Goal: Check status: Check status

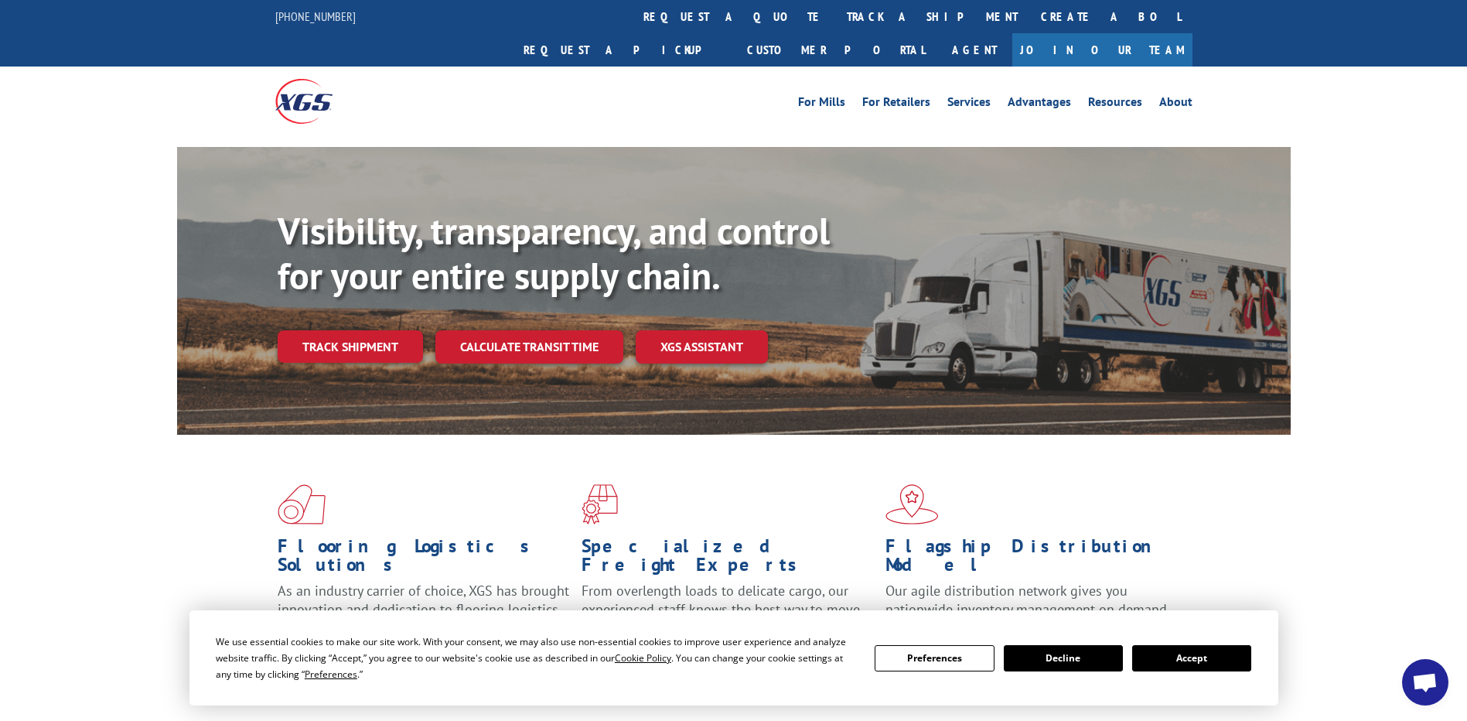
click at [1208, 653] on button "Accept" at bounding box center [1191, 658] width 119 height 26
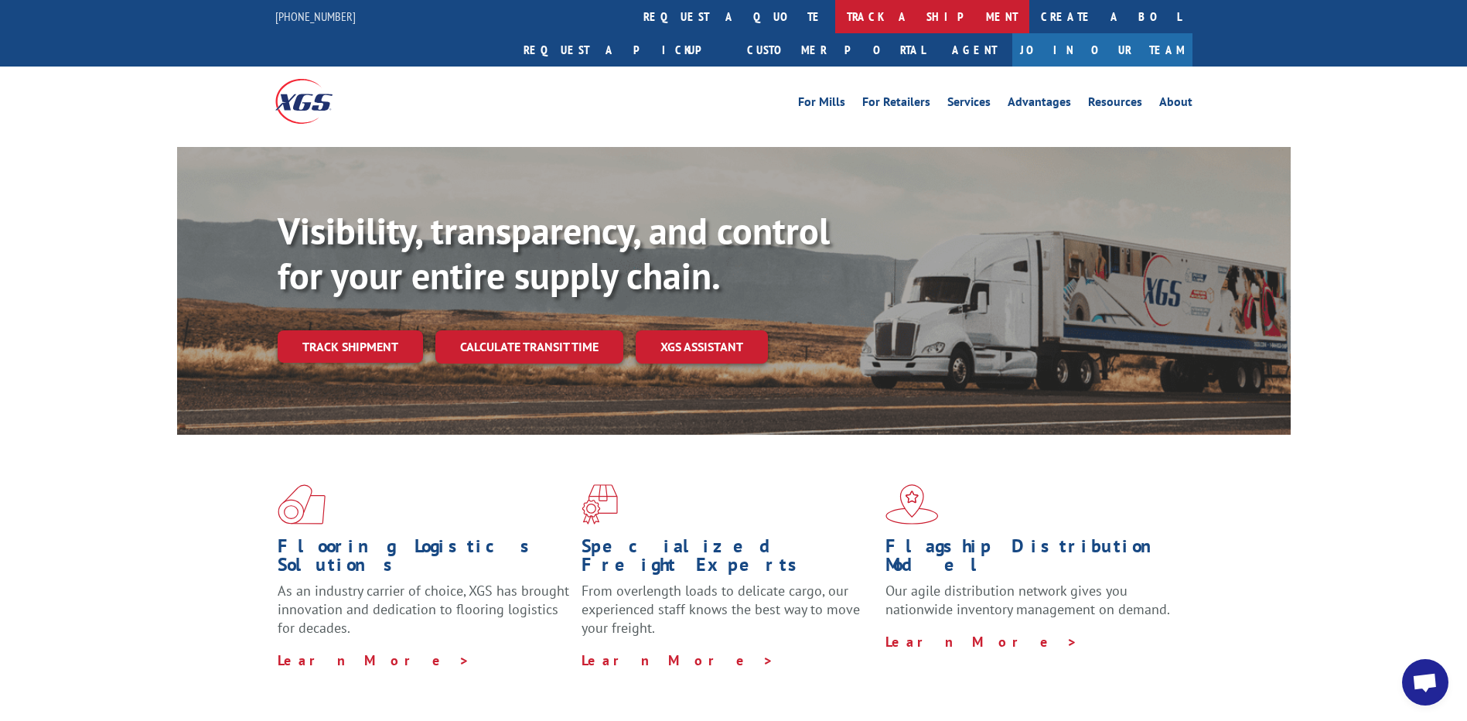
click at [835, 22] on link "track a shipment" at bounding box center [932, 16] width 194 height 33
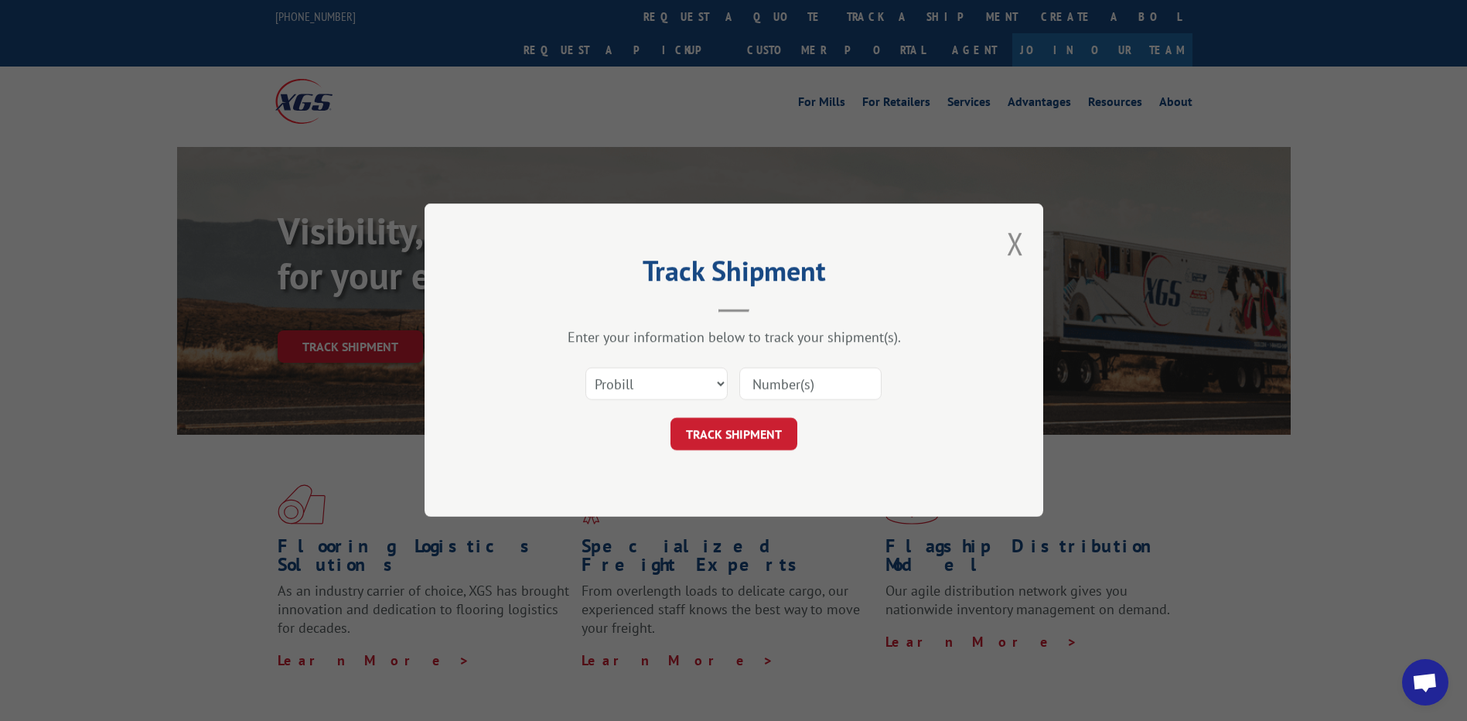
click at [836, 373] on input at bounding box center [810, 384] width 142 height 32
paste input "17695063"
type input "17695063"
click at [761, 446] on button "TRACK SHIPMENT" at bounding box center [734, 434] width 127 height 32
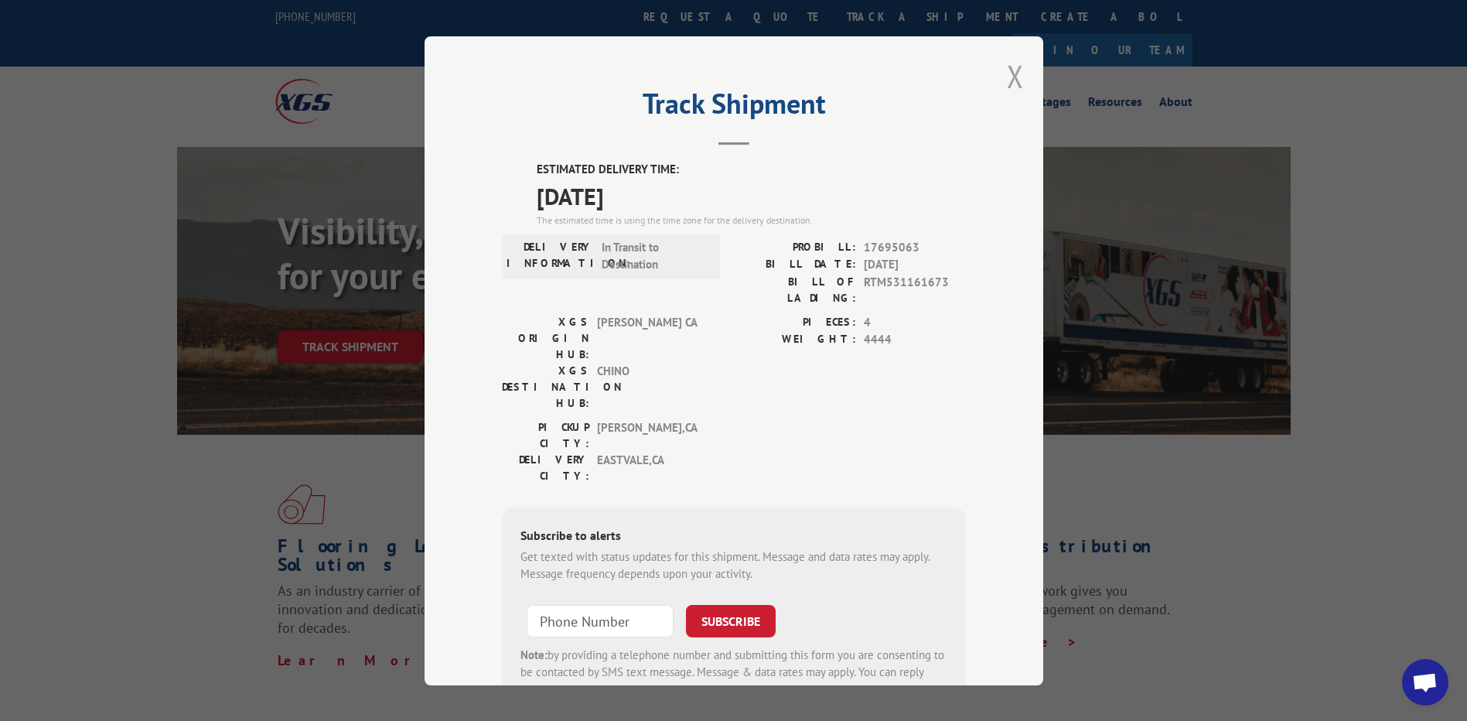
click at [1014, 77] on div "Track Shipment ESTIMATED DELIVERY TIME: 10/14/2025 The estimated time is using …" at bounding box center [734, 360] width 619 height 649
click at [1011, 78] on button "Close modal" at bounding box center [1015, 76] width 17 height 41
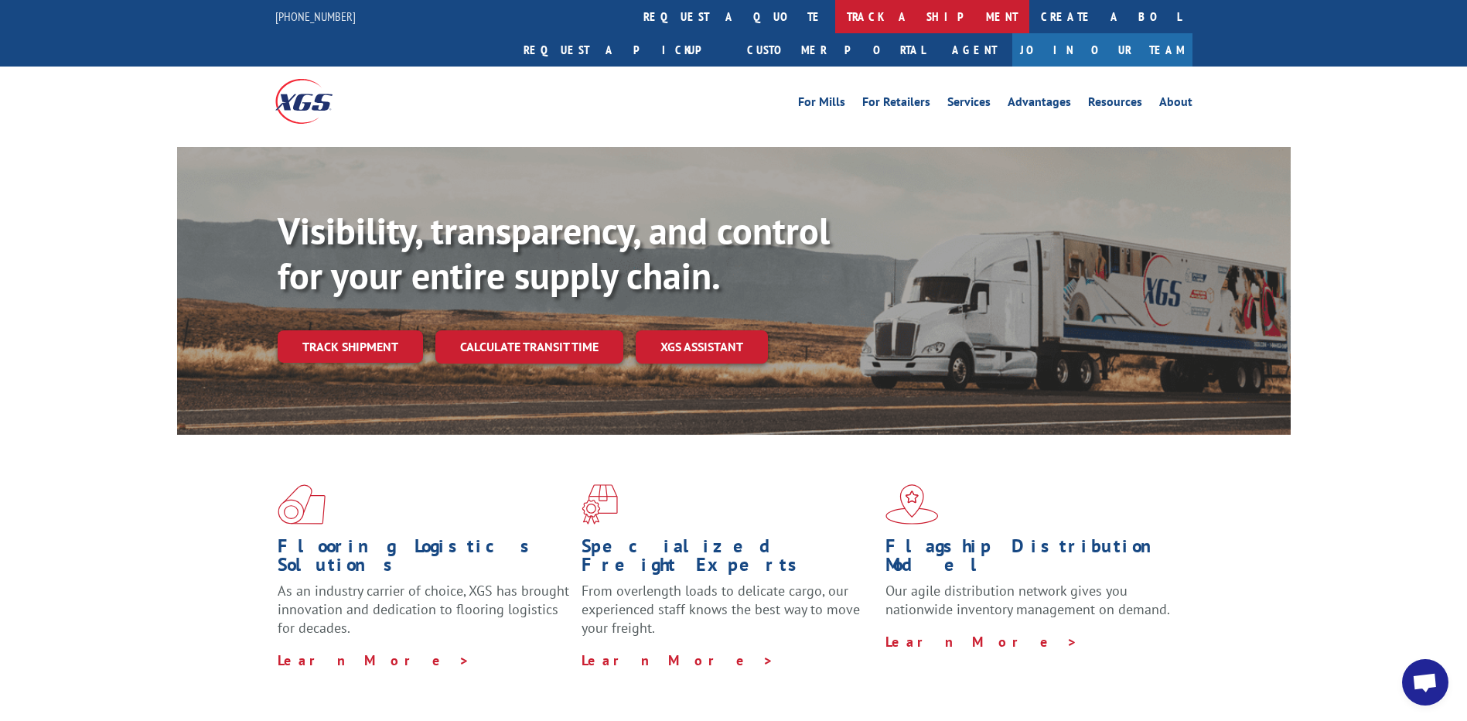
click at [835, 19] on link "track a shipment" at bounding box center [932, 16] width 194 height 33
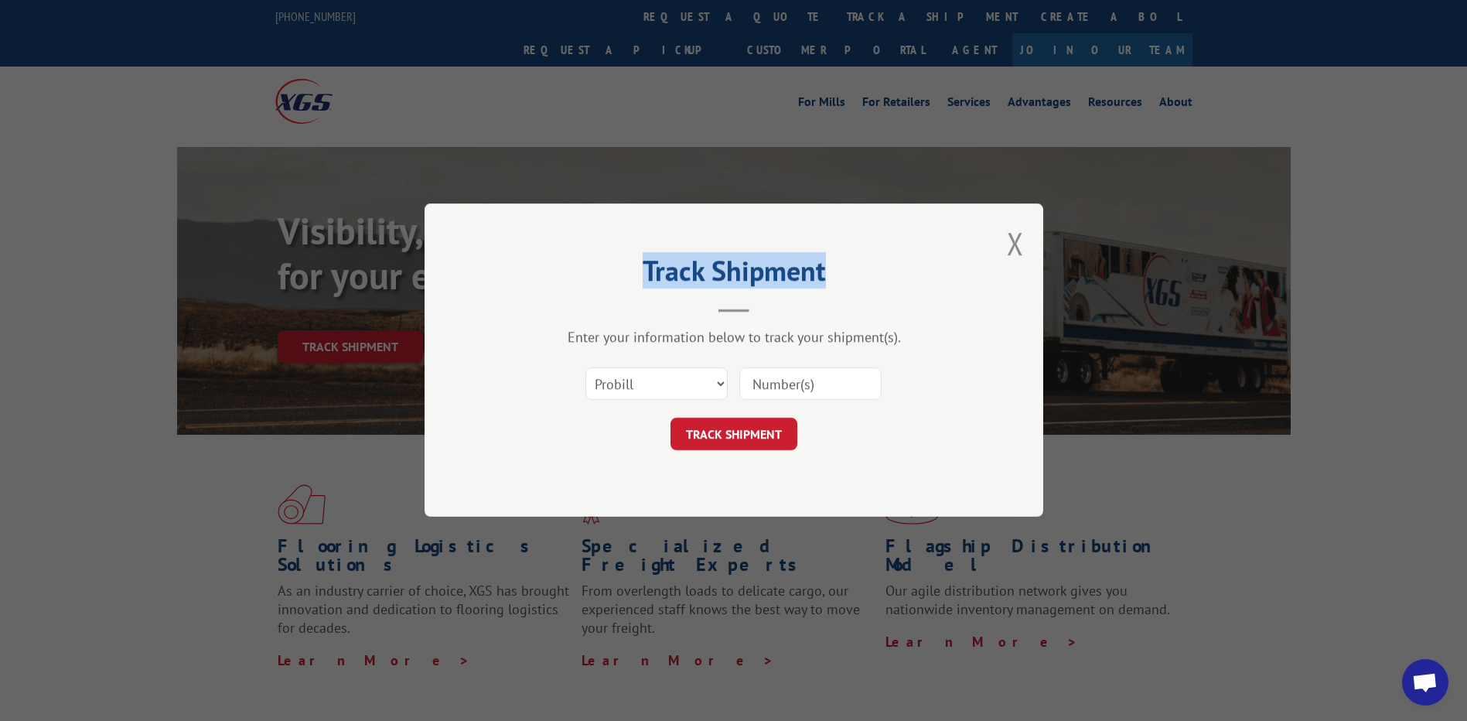
click at [792, 390] on input at bounding box center [810, 384] width 142 height 32
paste input "17504105"
type input "17504105"
click at [767, 449] on button "TRACK SHIPMENT" at bounding box center [734, 434] width 127 height 32
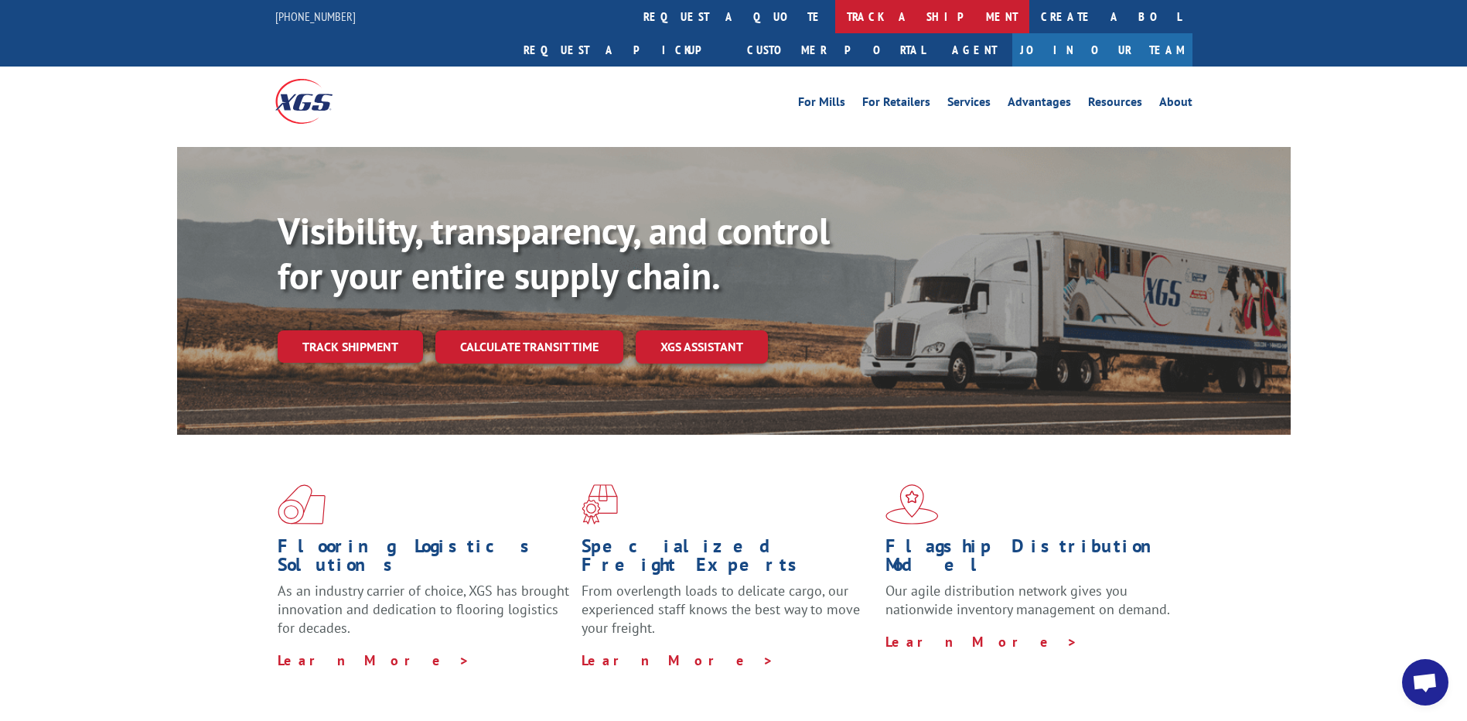
click at [835, 21] on link "track a shipment" at bounding box center [932, 16] width 194 height 33
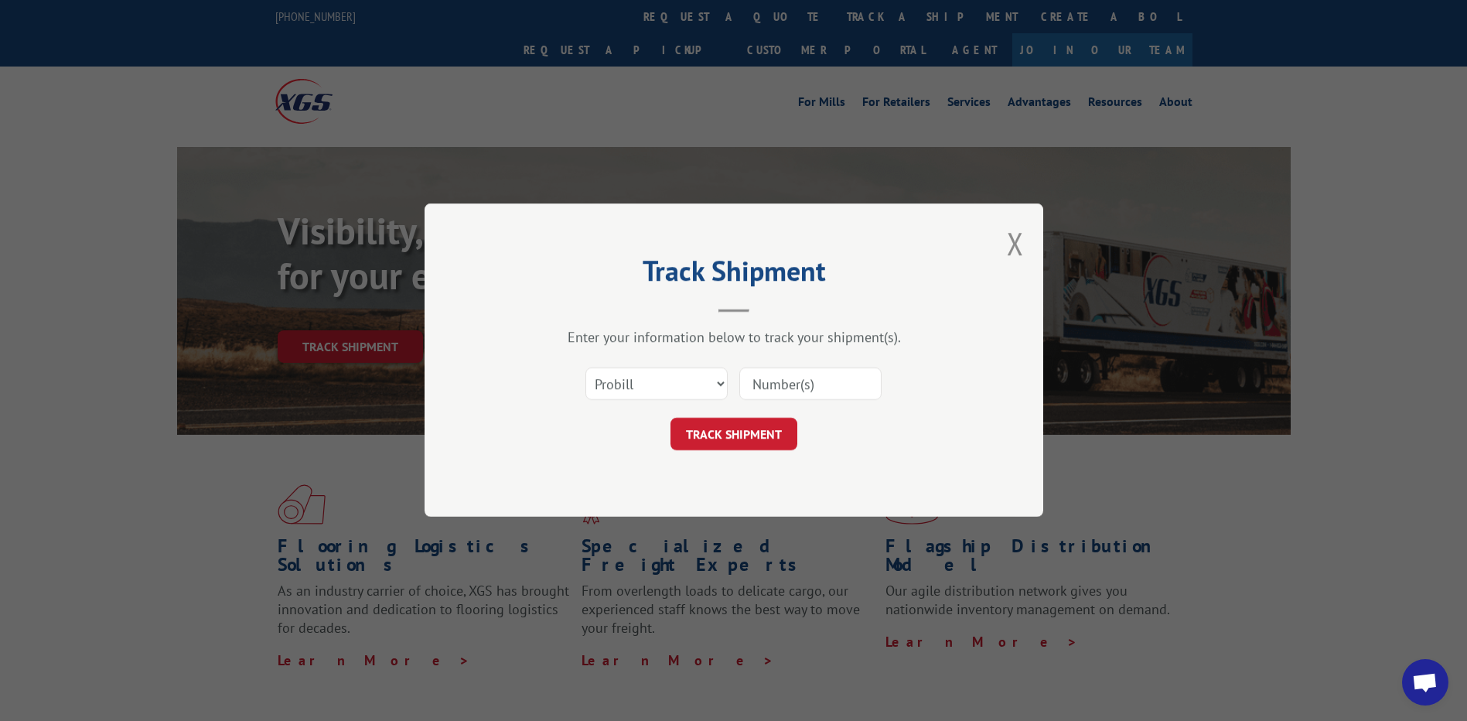
click at [822, 386] on input at bounding box center [810, 384] width 142 height 32
paste input "17503966"
type input "17503966"
click at [757, 435] on button "TRACK SHIPMENT" at bounding box center [734, 434] width 127 height 32
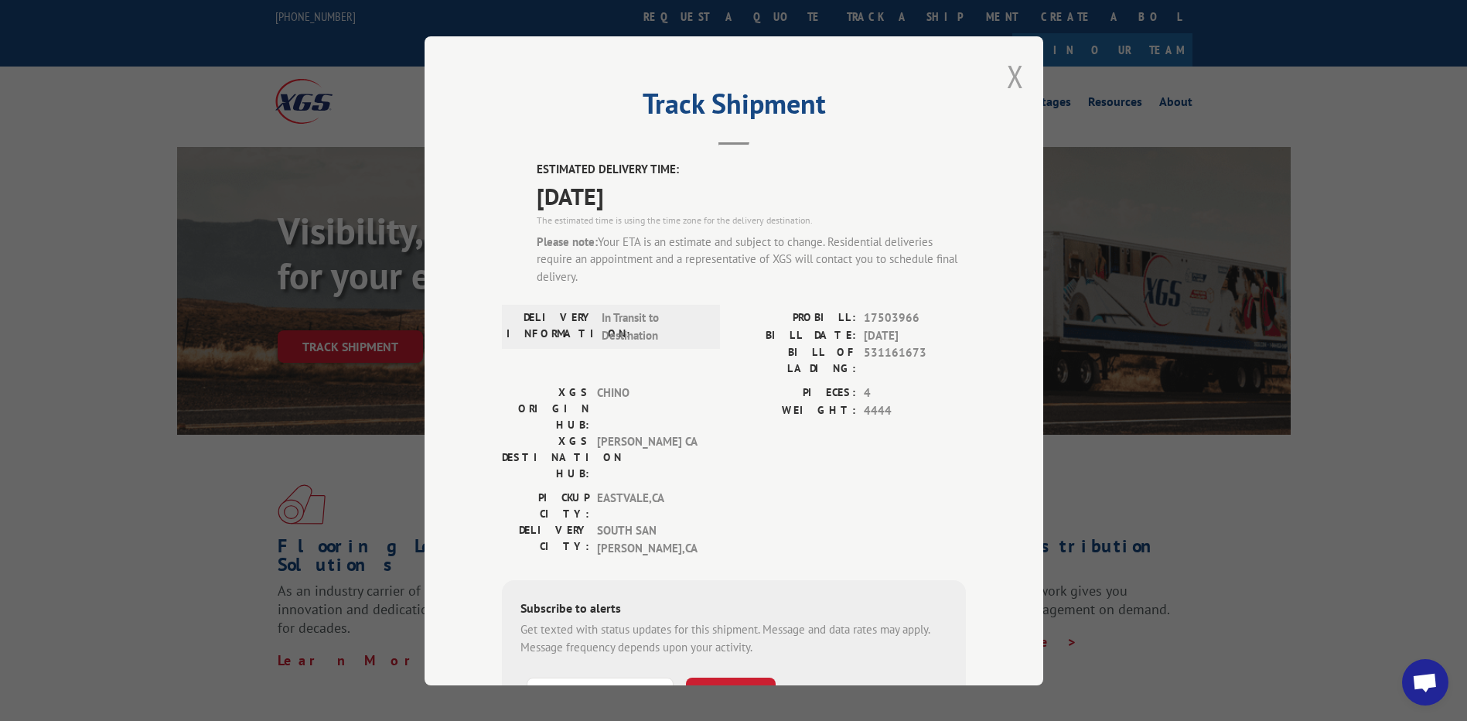
click at [1007, 81] on button "Close modal" at bounding box center [1015, 76] width 17 height 41
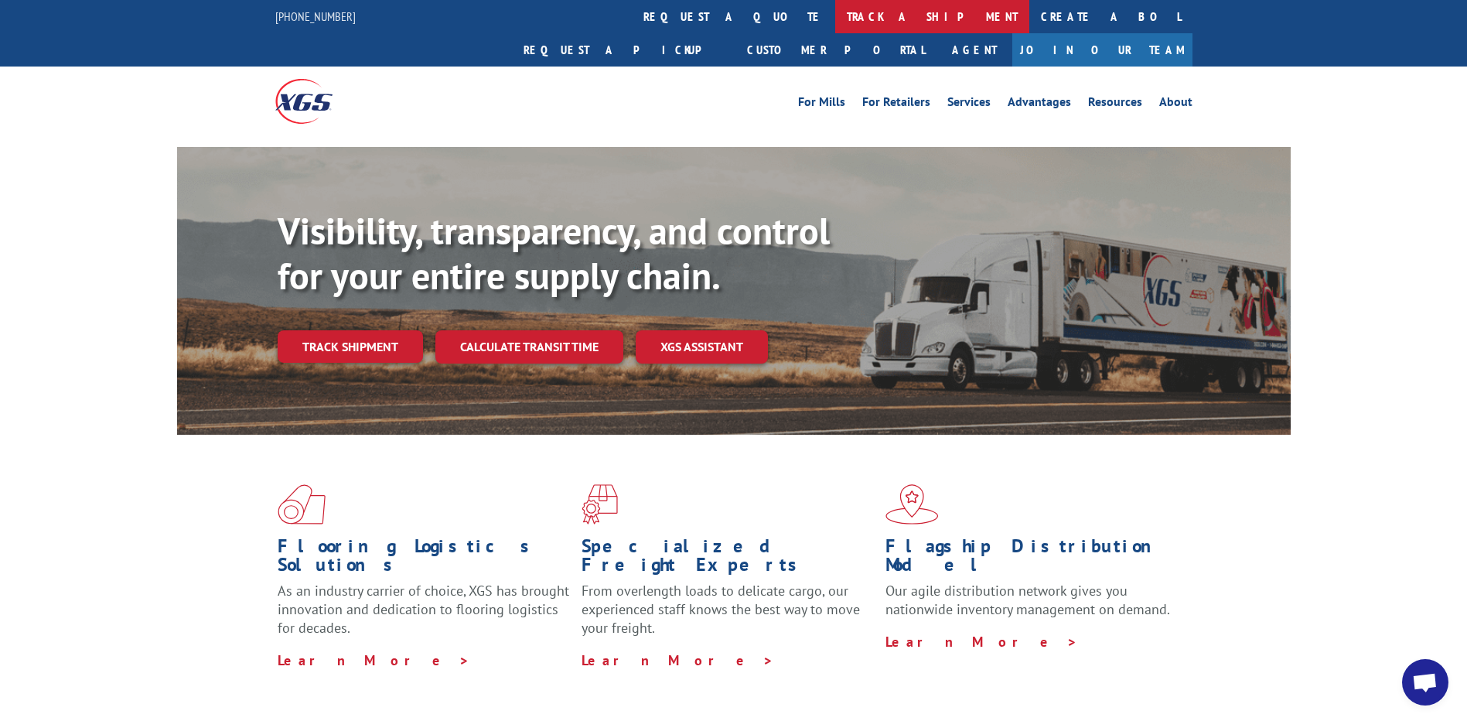
click at [835, 17] on link "track a shipment" at bounding box center [932, 16] width 194 height 33
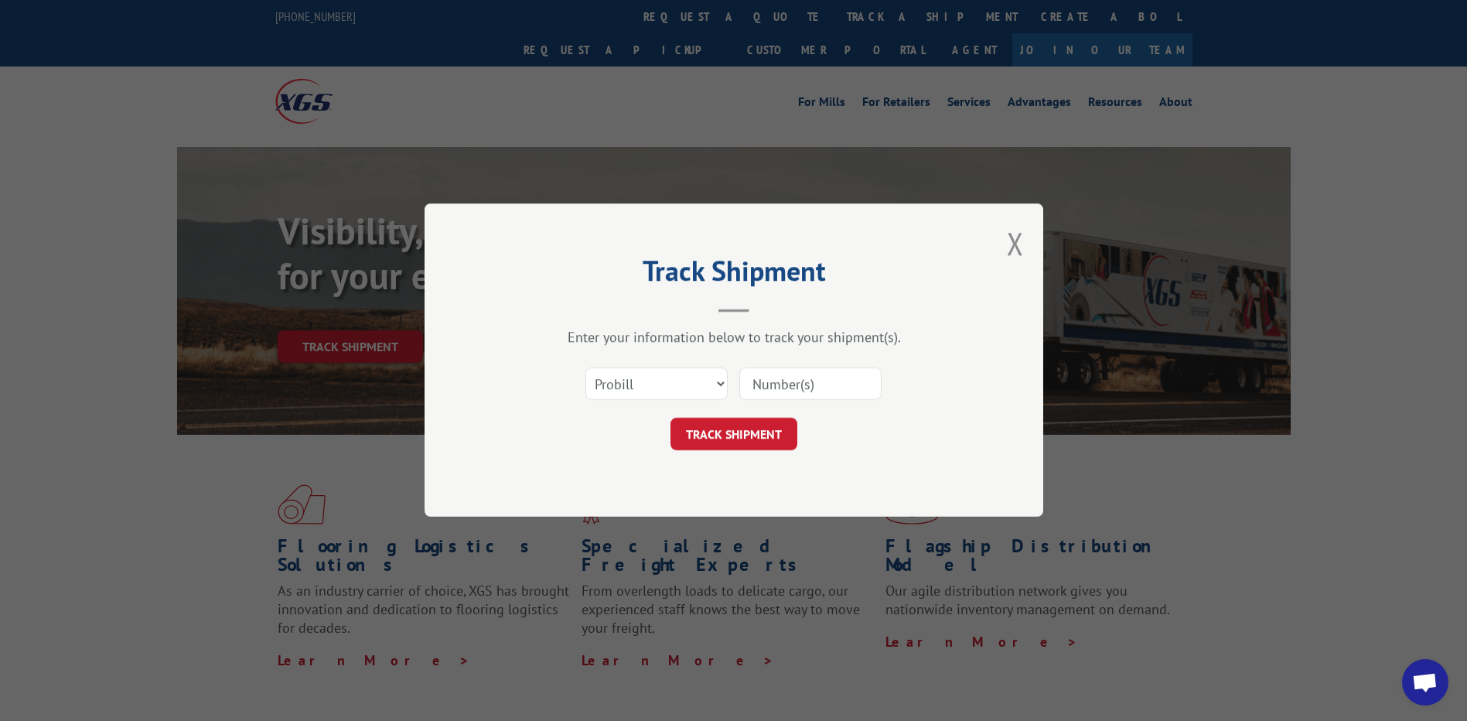
click at [790, 389] on input at bounding box center [810, 384] width 142 height 32
paste input "17696084"
type input "17696084"
click at [706, 425] on button "TRACK SHIPMENT" at bounding box center [734, 434] width 127 height 32
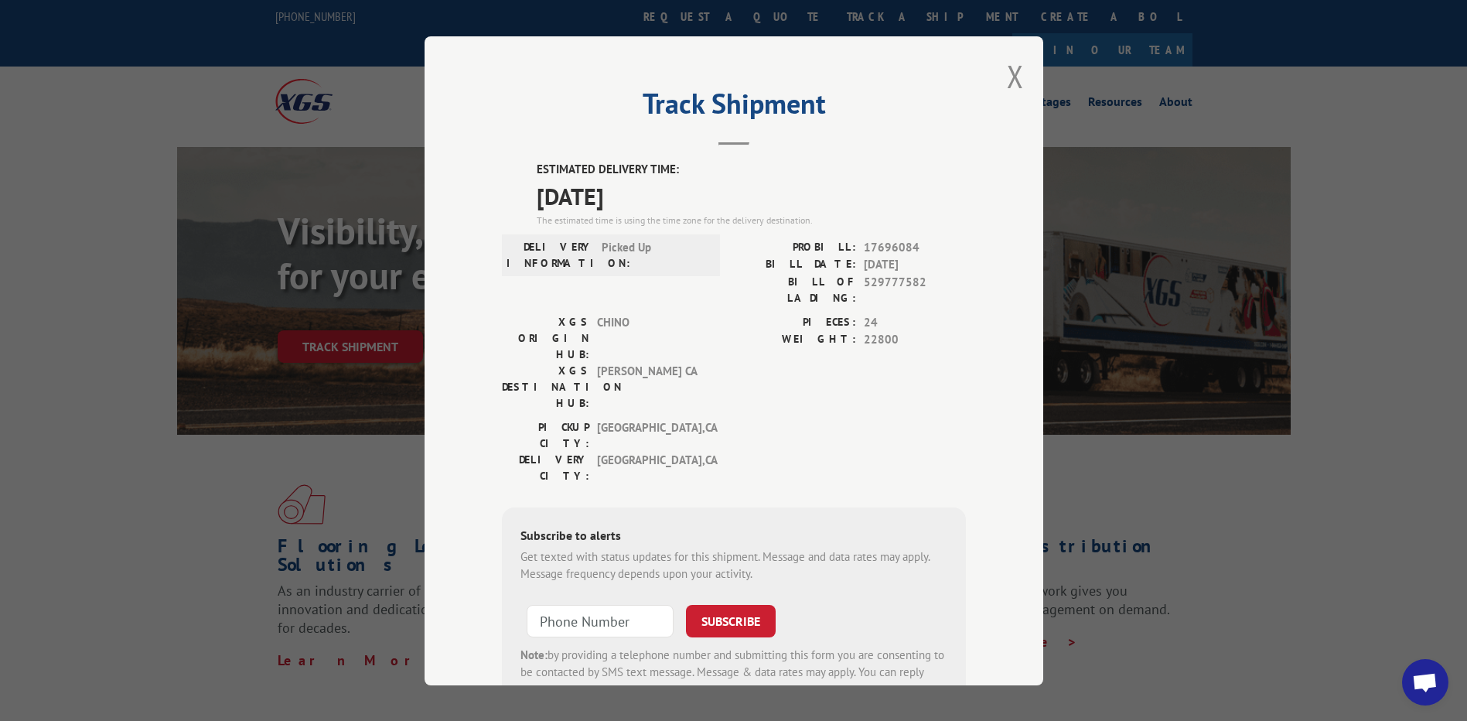
click at [1018, 77] on div "Track Shipment ESTIMATED DELIVERY TIME: [DATE] The estimated time is using the …" at bounding box center [734, 360] width 619 height 649
click at [1007, 78] on button "Close modal" at bounding box center [1015, 76] width 17 height 41
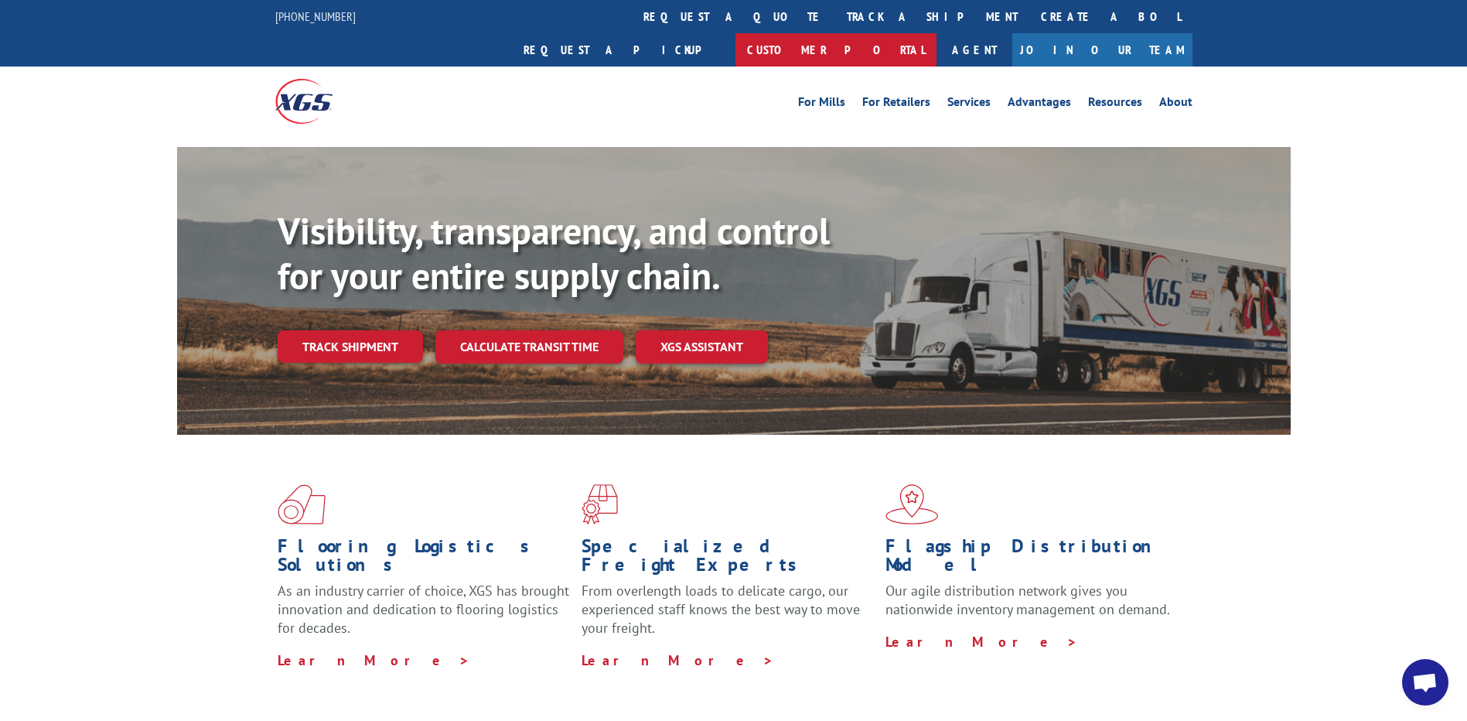
click at [937, 33] on link "Customer Portal" at bounding box center [836, 49] width 201 height 33
